Goal: Information Seeking & Learning: Understand process/instructions

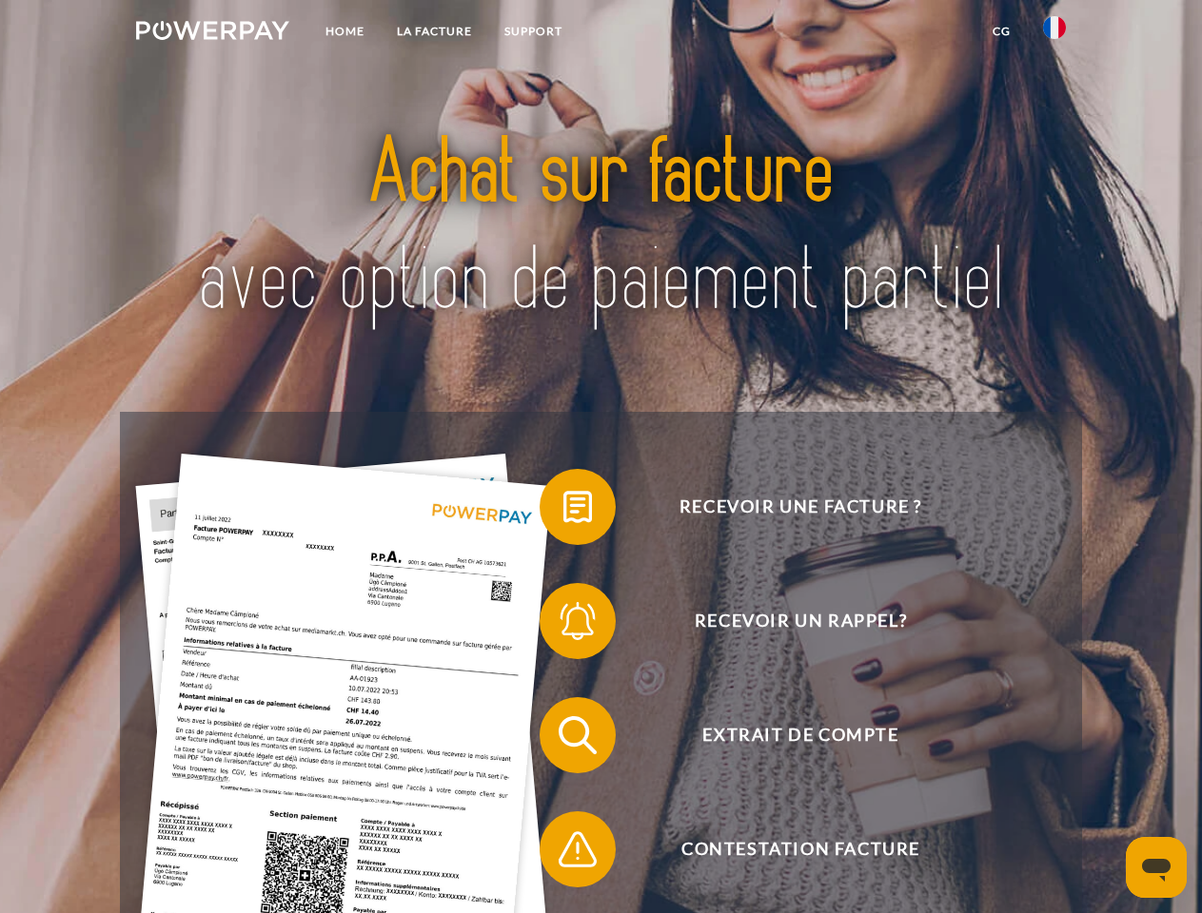
click at [212, 33] on img at bounding box center [212, 30] width 153 height 19
click at [1054, 33] on img at bounding box center [1054, 27] width 23 height 23
click at [1001, 31] on link "CG" at bounding box center [1001, 31] width 50 height 34
click at [563, 511] on span at bounding box center [548, 507] width 95 height 95
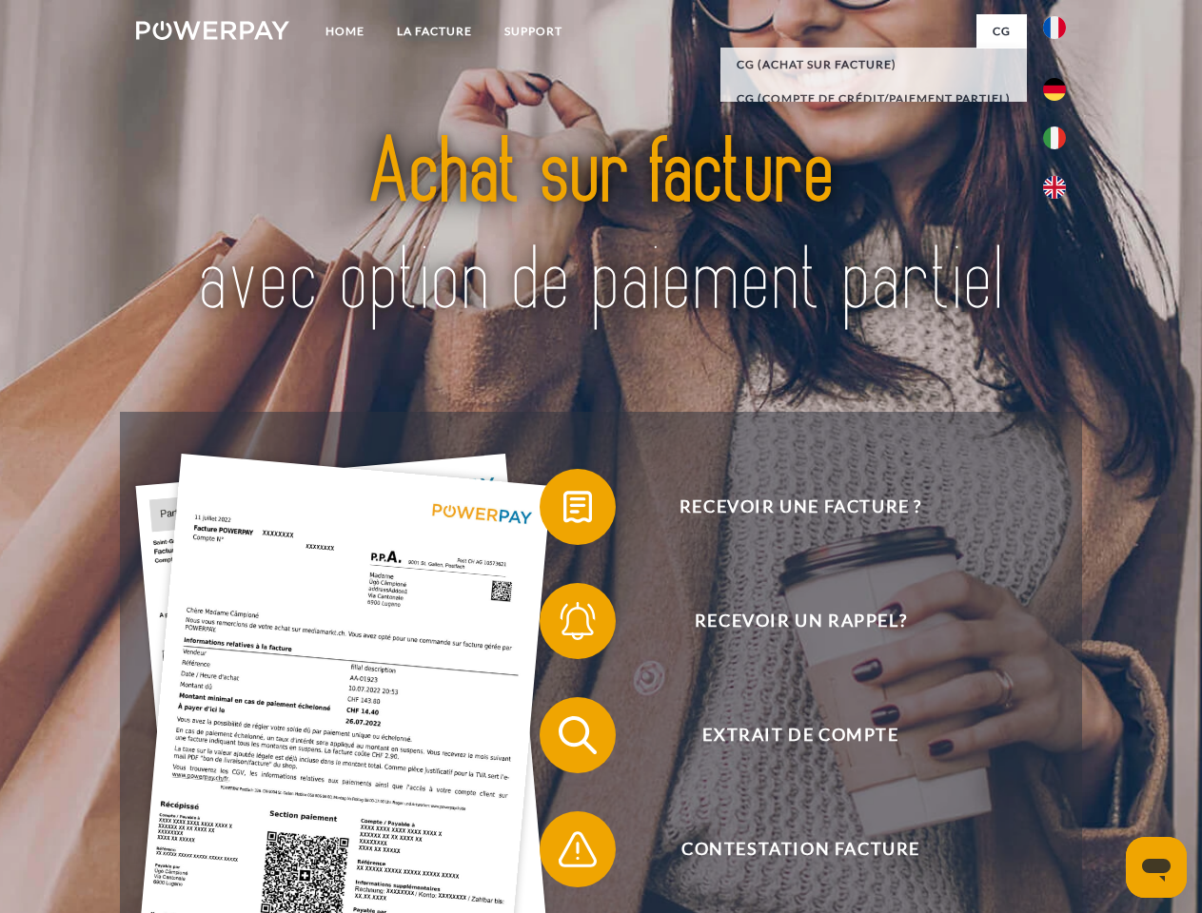
click at [563, 625] on span at bounding box center [548, 621] width 95 height 95
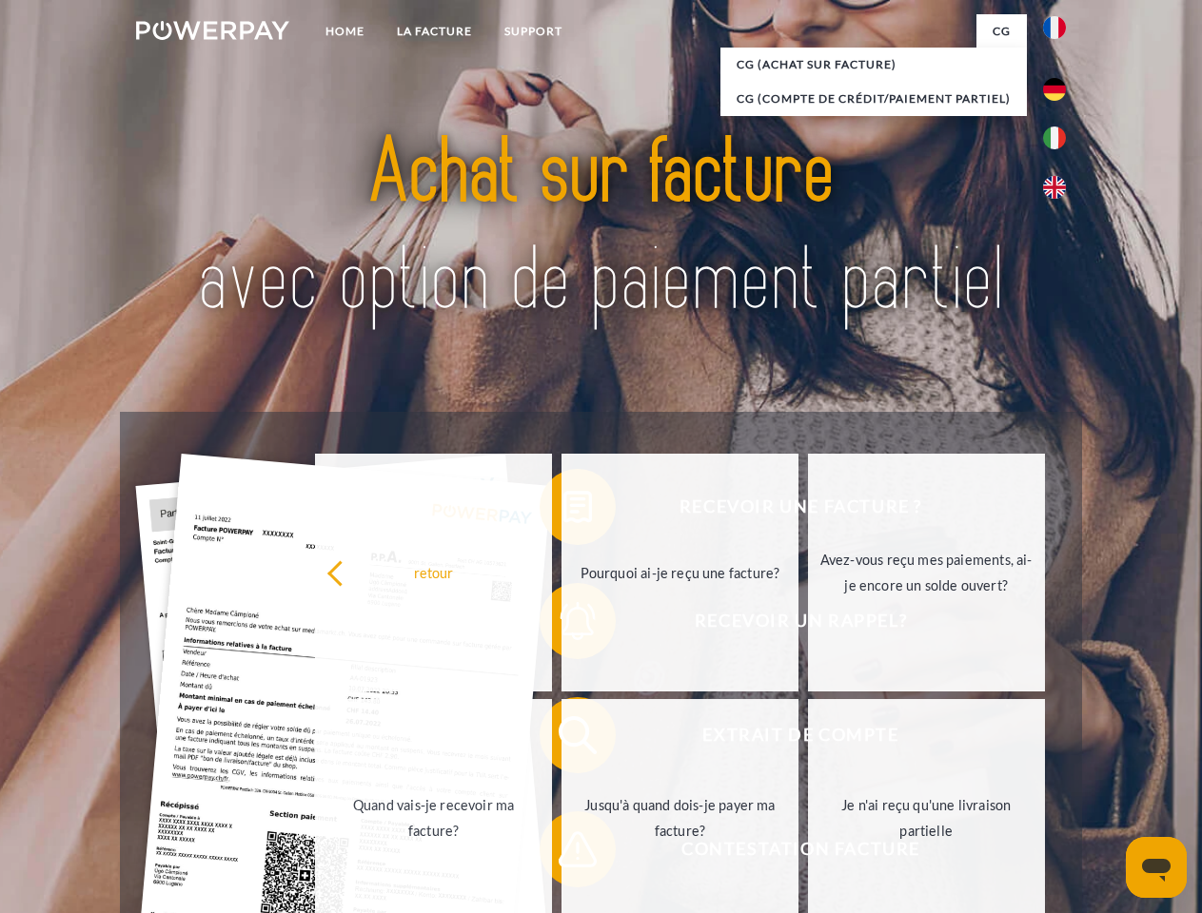
click at [563, 739] on link "Jusqu'à quand dois-je payer ma facture?" at bounding box center [679, 818] width 237 height 238
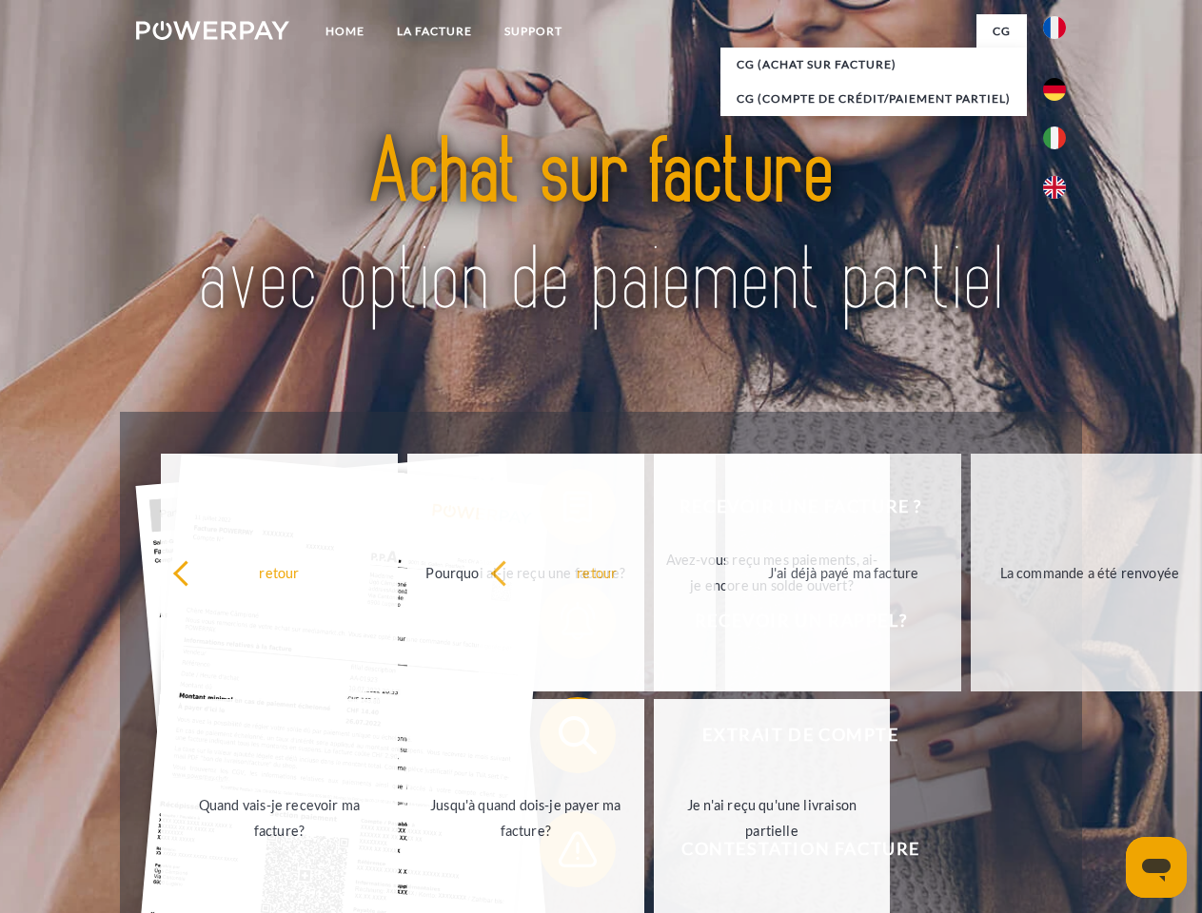
click at [563, 853] on span at bounding box center [548, 849] width 95 height 95
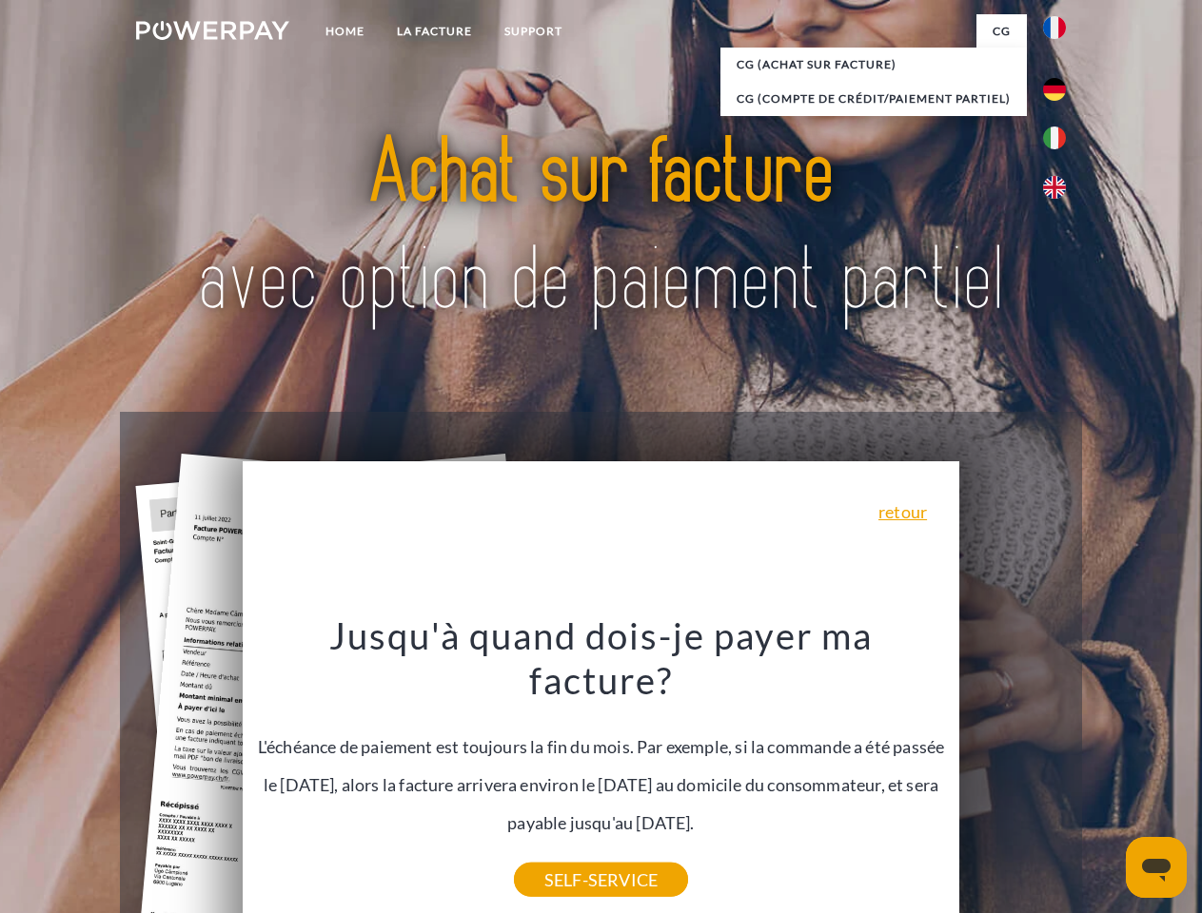
click at [1156, 868] on icon "Ouvrir la fenêtre de messagerie" at bounding box center [1156, 870] width 29 height 23
